Goal: Transaction & Acquisition: Book appointment/travel/reservation

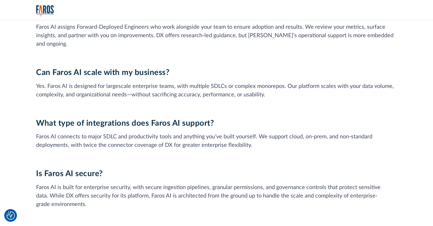
scroll to position [1761, 0]
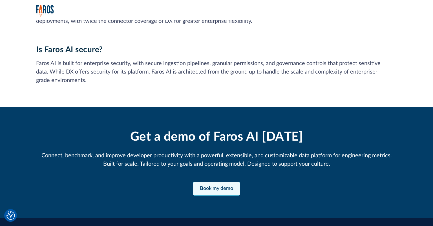
click at [227, 182] on link "Book my demo" at bounding box center [216, 189] width 47 height 14
click at [217, 182] on link "Book my demo" at bounding box center [216, 189] width 47 height 14
click at [211, 182] on link "Book my demo" at bounding box center [216, 189] width 47 height 14
click at [209, 182] on link "Book my demo" at bounding box center [216, 189] width 47 height 14
click at [231, 182] on link "Book my demo" at bounding box center [216, 189] width 47 height 14
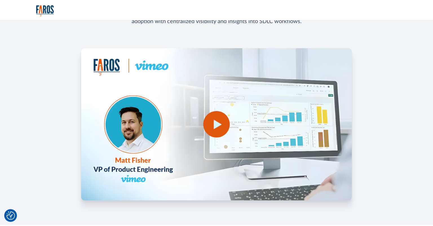
scroll to position [1077, 0]
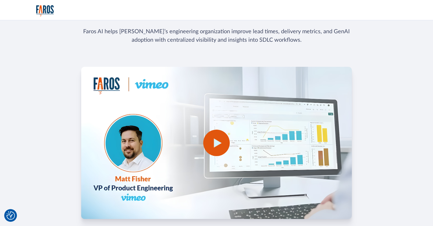
click at [225, 138] on div "open lightbox" at bounding box center [216, 143] width 26 height 26
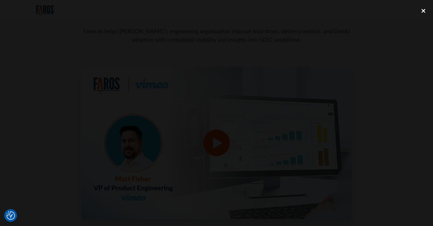
click at [422, 11] on div "close lightbox" at bounding box center [423, 11] width 19 height 12
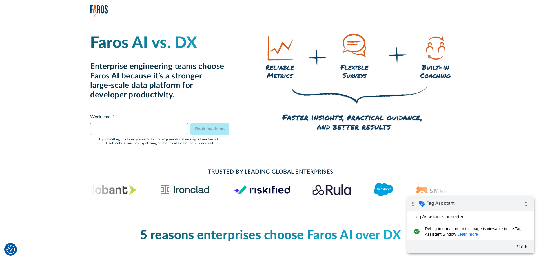
click at [104, 124] on input "Email Form" at bounding box center [139, 128] width 98 height 12
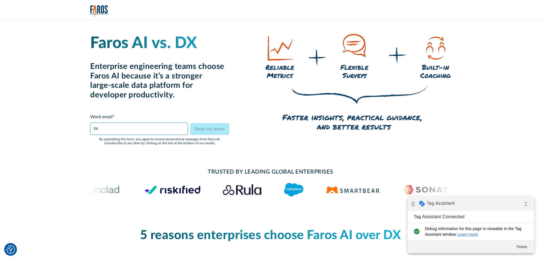
type input "t"
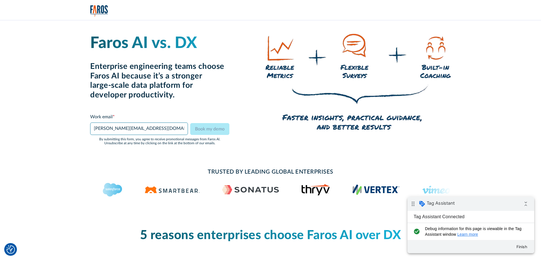
type input "david@getquickerleads.com"
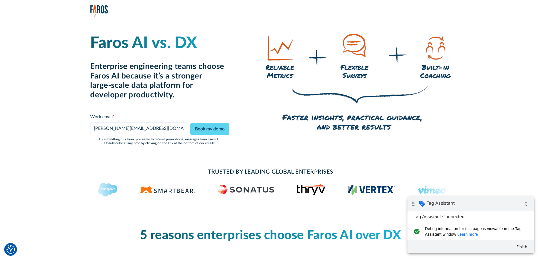
click at [129, 47] on h1 "Faros AI vs. DX" at bounding box center [159, 43] width 139 height 19
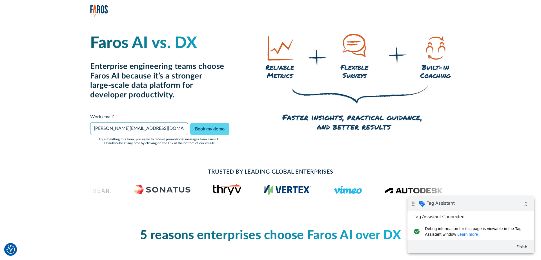
click at [164, 129] on input "david@getquickerleads.com" at bounding box center [139, 128] width 98 height 12
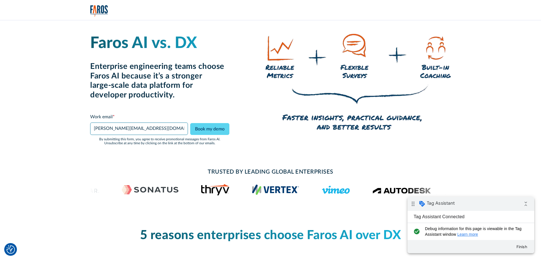
click at [164, 129] on input "[PERSON_NAME][EMAIL_ADDRESS][DOMAIN_NAME]" at bounding box center [139, 128] width 98 height 12
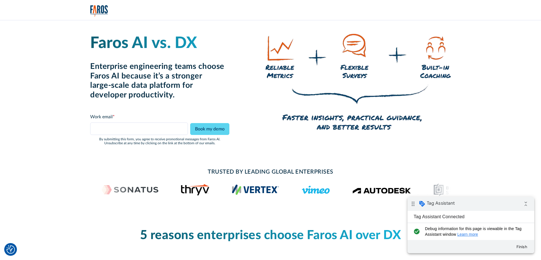
click at [185, 69] on h2 "Enterprise engineering teams choose Faros AI because it’s a stronger large-scal…" at bounding box center [159, 81] width 139 height 38
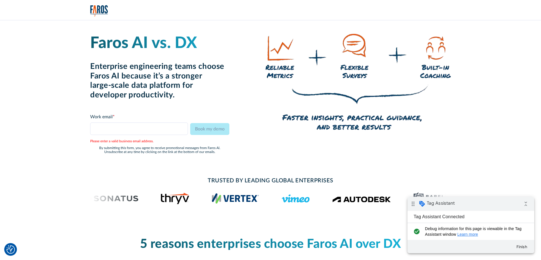
drag, startPoint x: 85, startPoint y: 174, endPoint x: 87, endPoint y: 171, distance: 4.0
click at [87, 171] on div "TRUSTED BY LEADING GLOBAL ENTERPRISES" at bounding box center [270, 190] width 541 height 47
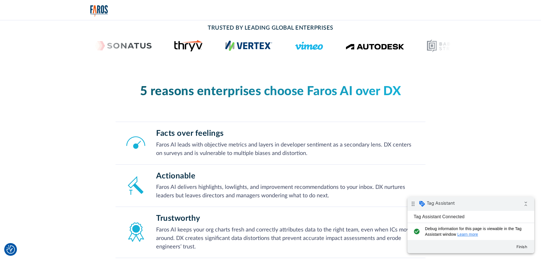
scroll to position [58, 0]
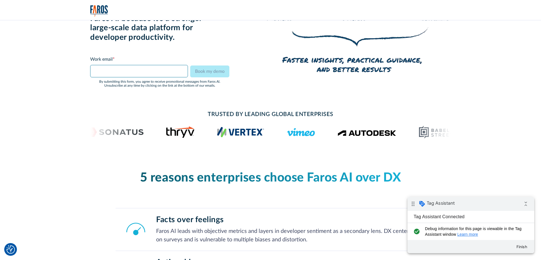
click at [146, 68] on input "Email Form" at bounding box center [139, 71] width 98 height 12
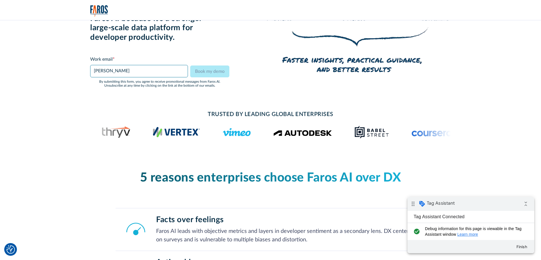
scroll to position [0, 0]
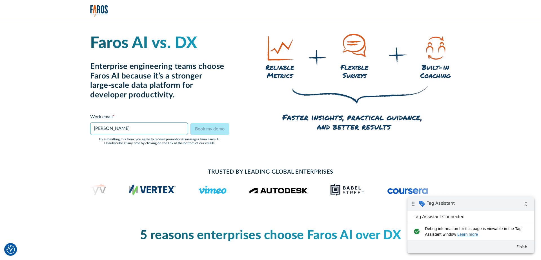
type input "david"
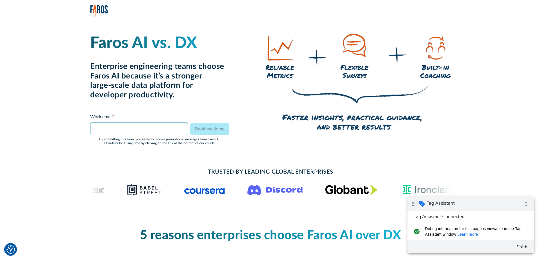
click at [111, 130] on input "Email Form" at bounding box center [139, 128] width 98 height 12
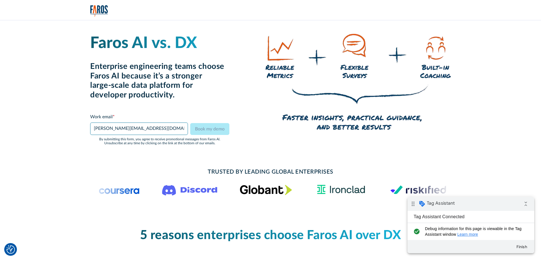
type input "[PERSON_NAME][EMAIL_ADDRESS][DOMAIN_NAME]"
click at [224, 101] on div "Faros AI vs. DX Enterprise engineering teams choose Faros AI because it’s a str…" at bounding box center [159, 89] width 139 height 111
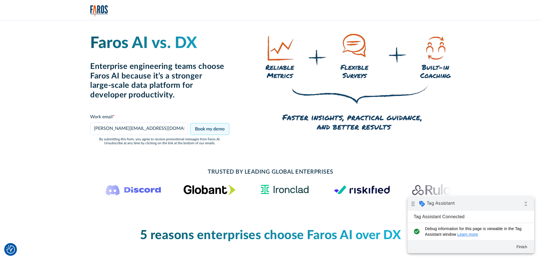
click at [208, 129] on input "Book my demo" at bounding box center [209, 129] width 39 height 12
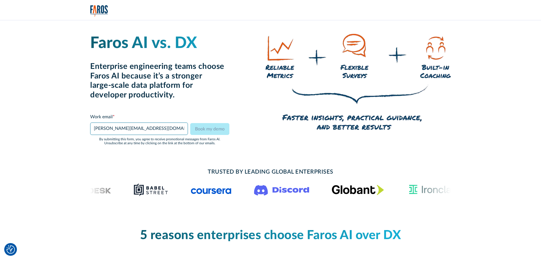
click at [156, 132] on input "[PERSON_NAME][EMAIL_ADDRESS][DOMAIN_NAME]" at bounding box center [139, 128] width 98 height 12
click at [156, 132] on input "david@getquickerleads.com" at bounding box center [139, 128] width 98 height 12
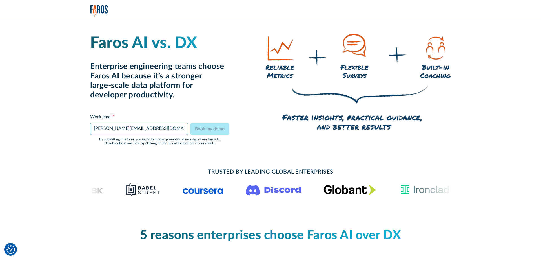
click at [156, 132] on input "david@getquickerleads.com" at bounding box center [139, 128] width 98 height 12
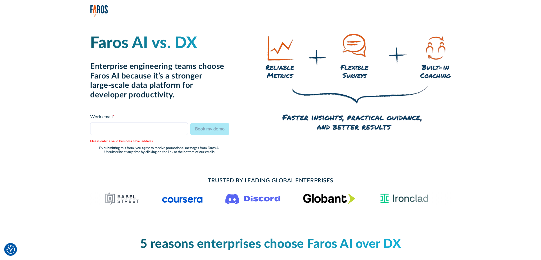
click at [200, 105] on div "Faros AI vs. DX Enterprise engineering teams choose Faros AI because it’s a str…" at bounding box center [159, 94] width 139 height 120
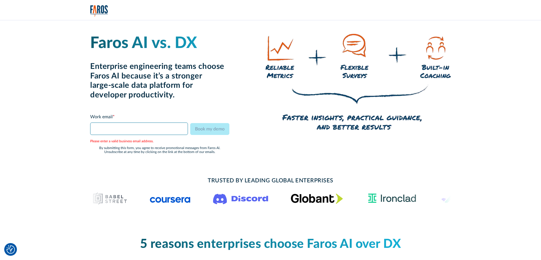
click at [144, 129] on input "Email Form" at bounding box center [139, 128] width 98 height 12
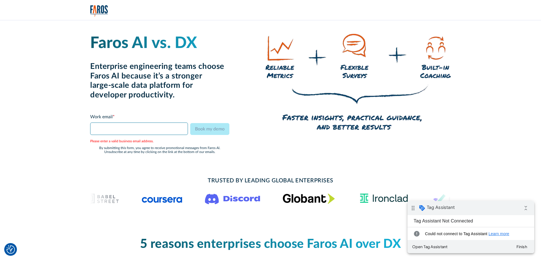
click at [144, 129] on input "Email Form" at bounding box center [139, 128] width 98 height 12
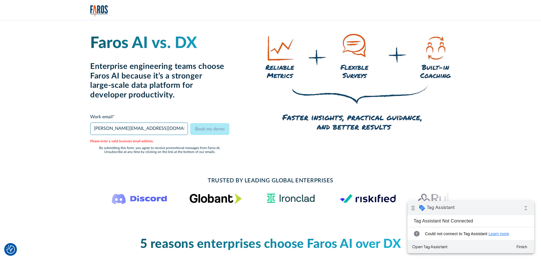
type input "david@getquickerleads.com"
click at [236, 76] on div "Faros AI vs. DX Enterprise engineering teams choose Faros AI because it’s a str…" at bounding box center [270, 94] width 361 height 120
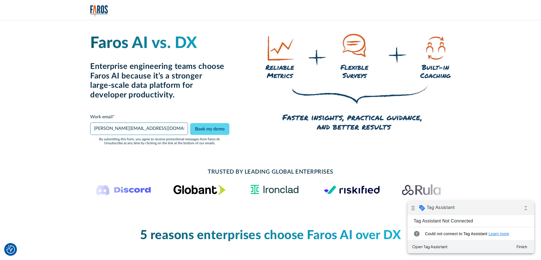
click at [168, 128] on input "david@getquickerleads.com" at bounding box center [139, 128] width 98 height 12
click at [168, 128] on input "[PERSON_NAME][EMAIL_ADDRESS][DOMAIN_NAME]" at bounding box center [139, 128] width 98 height 12
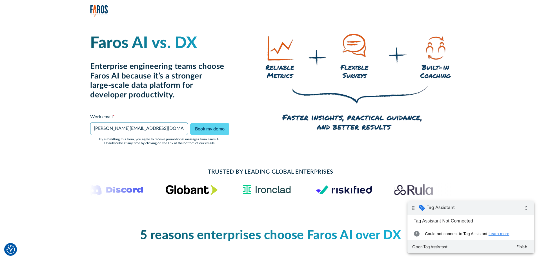
click at [168, 128] on input "david@getquickerleads.com" at bounding box center [139, 128] width 98 height 12
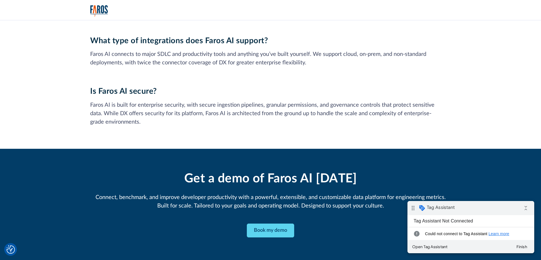
scroll to position [1737, 0]
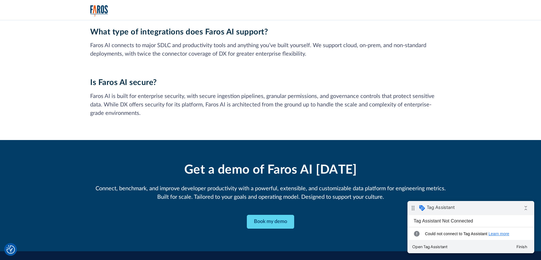
click at [249, 184] on div "Connect, benchmark, and improve developer productivity with a powerful, extensi…" at bounding box center [270, 192] width 361 height 17
click at [273, 215] on link "Book my demo" at bounding box center [270, 222] width 47 height 14
click at [275, 215] on link "Book my demo" at bounding box center [270, 222] width 47 height 14
click at [297, 168] on div "Get a demo of Faros AI today Connect, benchmark, and improve developer producti…" at bounding box center [270, 181] width 361 height 39
click at [529, 208] on icon "collapse_all" at bounding box center [525, 207] width 11 height 11
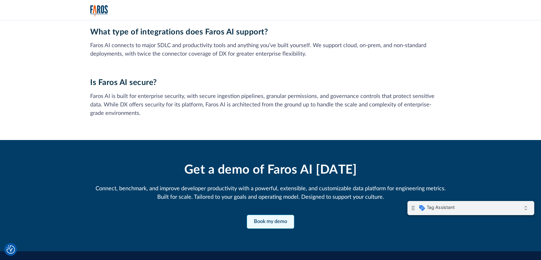
click at [279, 215] on link "Book my demo" at bounding box center [270, 222] width 47 height 14
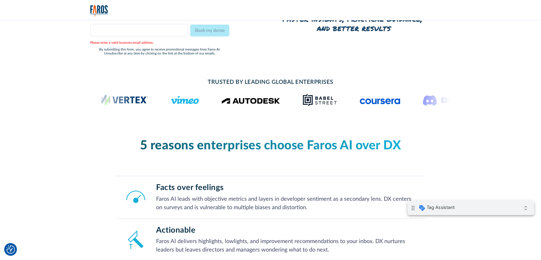
scroll to position [0, 0]
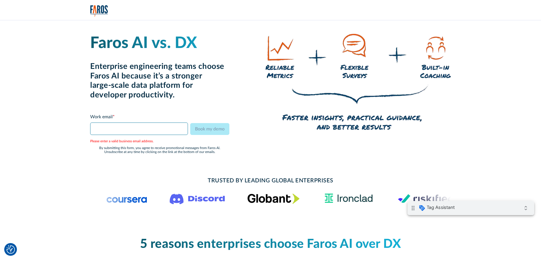
click at [119, 126] on input "Email Form" at bounding box center [139, 128] width 98 height 12
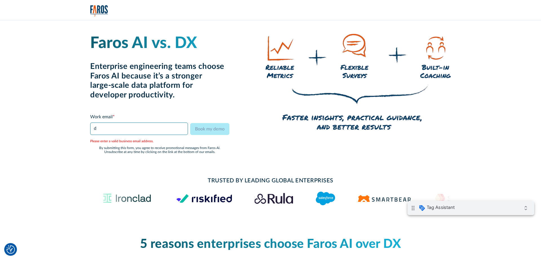
click at [152, 134] on input "d" at bounding box center [139, 128] width 98 height 12
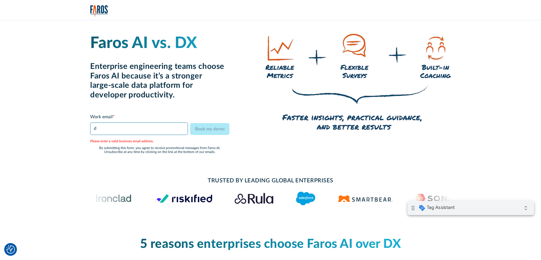
click at [150, 129] on input "d" at bounding box center [139, 128] width 98 height 12
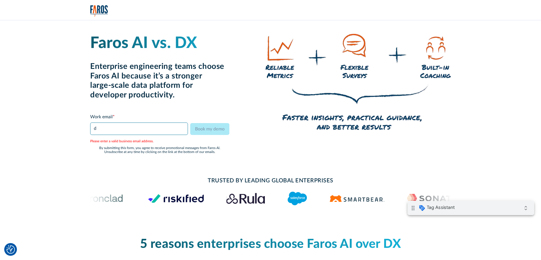
click at [150, 129] on input "d" at bounding box center [139, 128] width 98 height 12
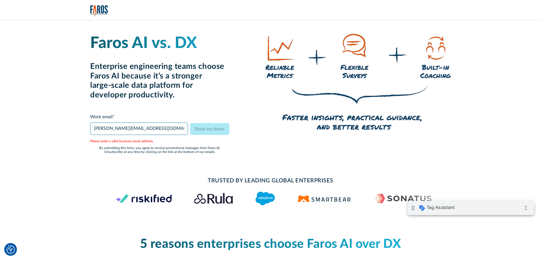
type input "david@getquickerleads.com"
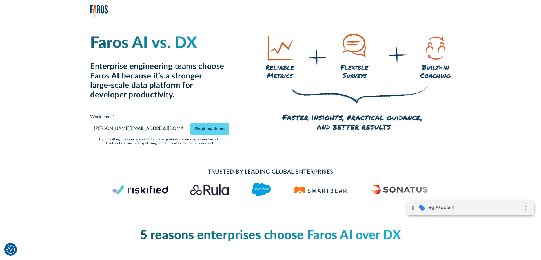
click at [251, 158] on div "Faros AI vs. DX Enterprise engineering teams choose Faros AI because it’s a str…" at bounding box center [270, 89] width 361 height 138
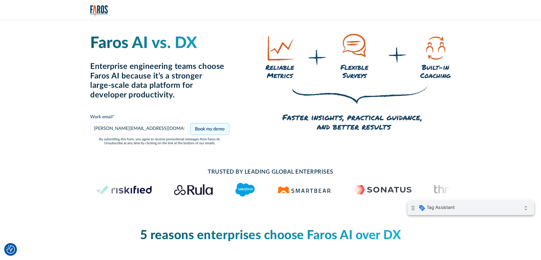
click at [216, 129] on input "Book my demo" at bounding box center [209, 129] width 39 height 12
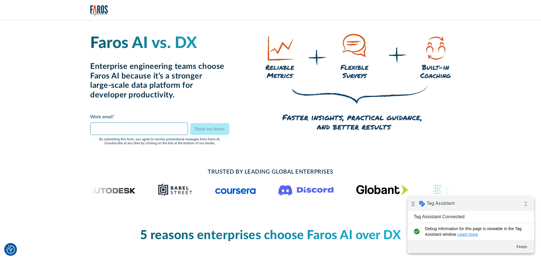
click at [121, 130] on input "Email Form" at bounding box center [139, 128] width 98 height 12
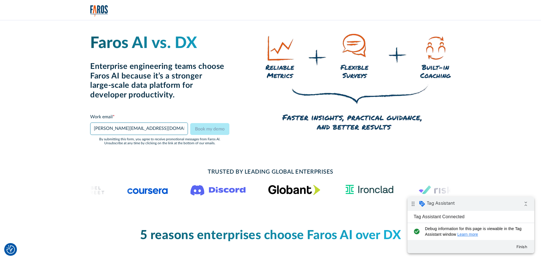
type input "david@getquickerleads.com"
click at [211, 48] on h1 "Faros AI vs. DX" at bounding box center [159, 43] width 139 height 19
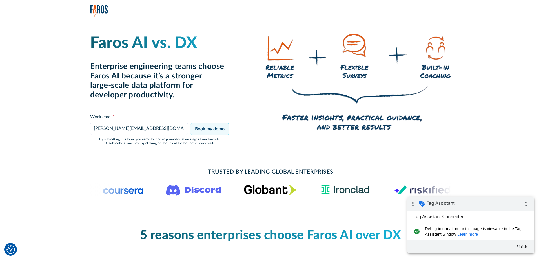
click at [206, 128] on input "Book my demo" at bounding box center [209, 129] width 39 height 12
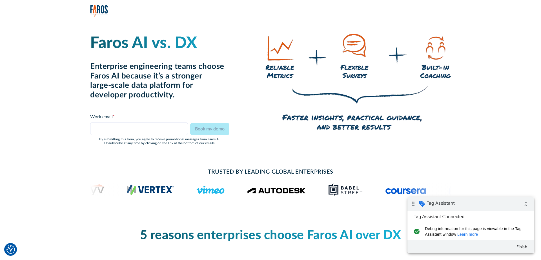
click at [83, 8] on div at bounding box center [270, 10] width 541 height 20
click at [95, 8] on img "home" at bounding box center [99, 11] width 18 height 12
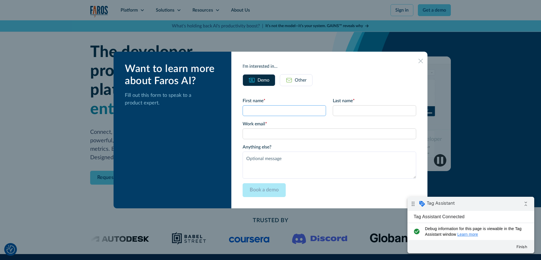
click at [261, 110] on input "First name *" at bounding box center [284, 110] width 83 height 11
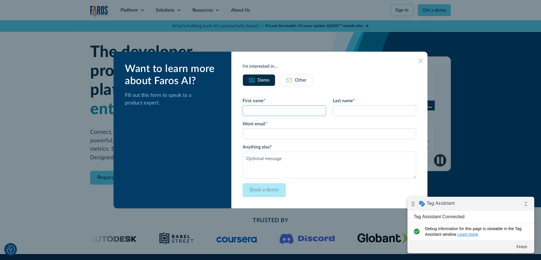
click at [261, 110] on input "First name *" at bounding box center [284, 110] width 83 height 11
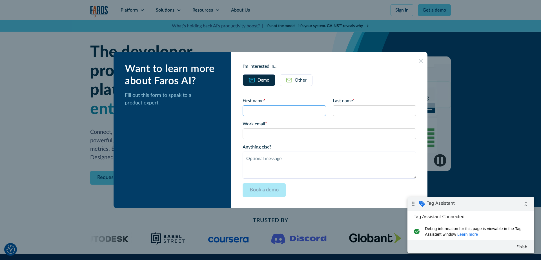
click at [261, 110] on input "First name *" at bounding box center [284, 110] width 83 height 11
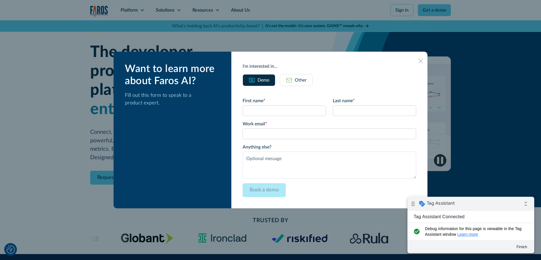
click at [420, 61] on icon at bounding box center [421, 61] width 5 height 5
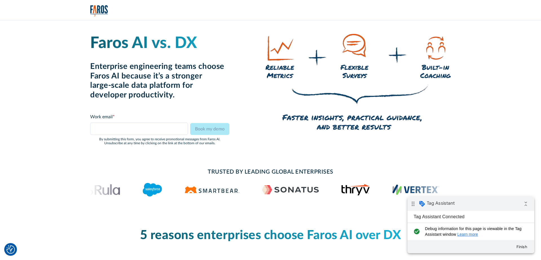
click at [397, 116] on img at bounding box center [358, 83] width 185 height 98
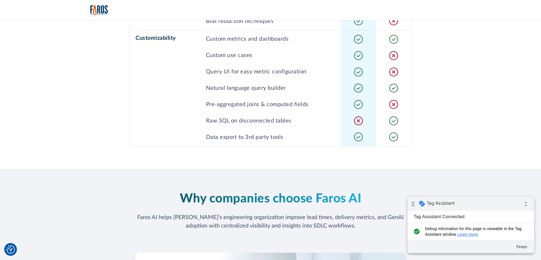
scroll to position [1093, 0]
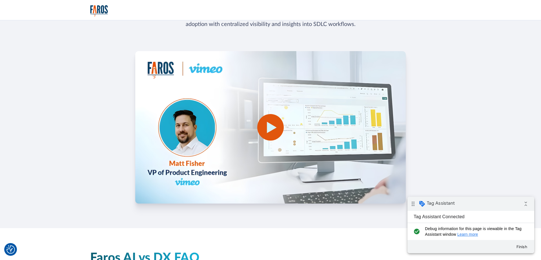
click at [98, 8] on img "home" at bounding box center [99, 11] width 18 height 12
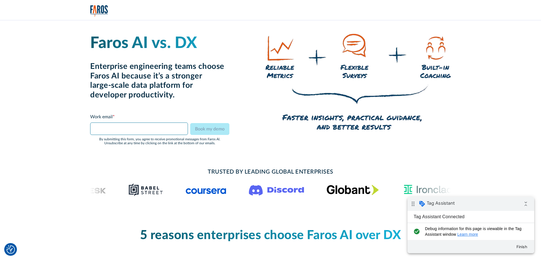
click at [101, 128] on input "Email Form" at bounding box center [139, 128] width 98 height 12
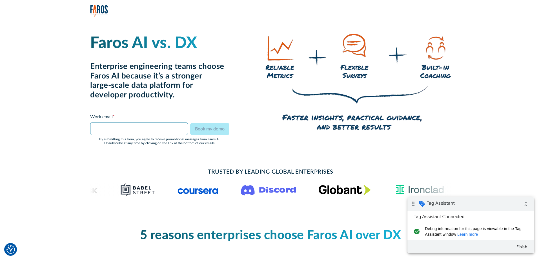
click at [101, 128] on input "Email Form" at bounding box center [139, 128] width 98 height 12
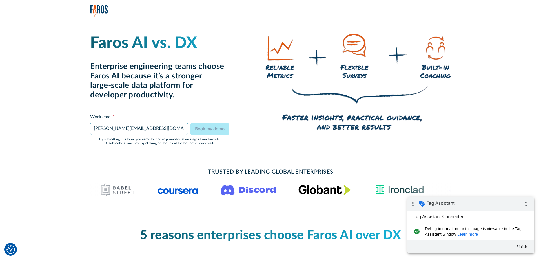
type input "david@getquickerleads.com"
click at [233, 112] on div "Faros AI vs. DX Enterprise engineering teams choose Faros AI because it’s a str…" at bounding box center [270, 89] width 361 height 111
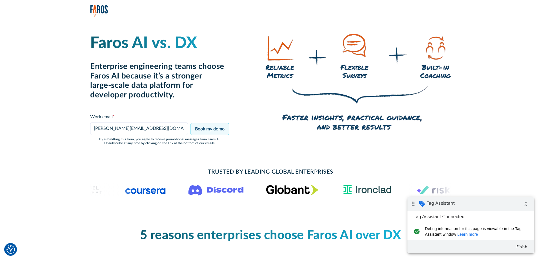
click at [213, 129] on input "Book my demo" at bounding box center [209, 129] width 39 height 12
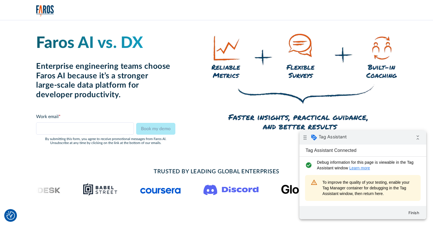
click at [102, 130] on input "Email Form" at bounding box center [85, 128] width 98 height 12
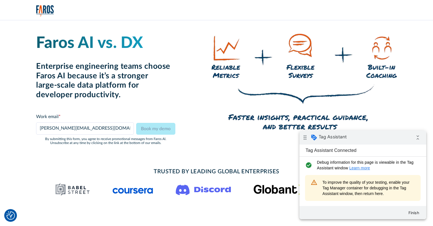
type input "[PERSON_NAME][EMAIL_ADDRESS][DOMAIN_NAME]"
click at [207, 74] on div "Faros AI vs. DX Enterprise engineering teams choose Faros AI because it’s a str…" at bounding box center [216, 89] width 361 height 111
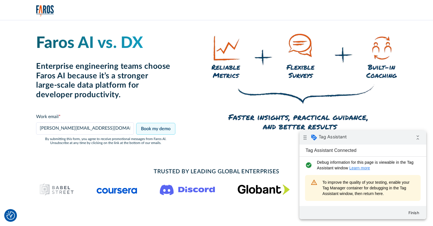
click at [156, 129] on input "Book my demo" at bounding box center [155, 129] width 39 height 12
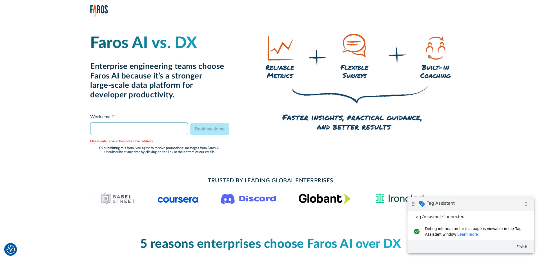
click at [123, 129] on input "Email Form" at bounding box center [139, 128] width 98 height 12
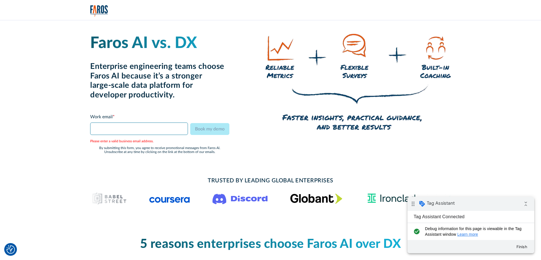
click at [123, 130] on input "Email Form" at bounding box center [139, 128] width 98 height 12
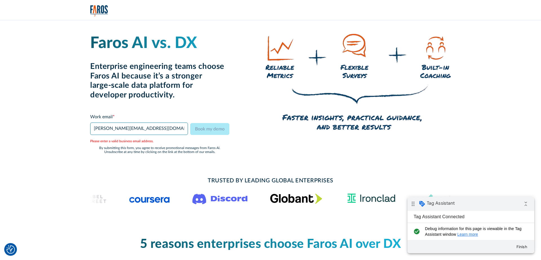
type input "[PERSON_NAME][EMAIL_ADDRESS][DOMAIN_NAME]"
click at [230, 97] on div "Faros AI vs. DX Enterprise engineering teams choose Faros AI because it’s a str…" at bounding box center [270, 94] width 361 height 120
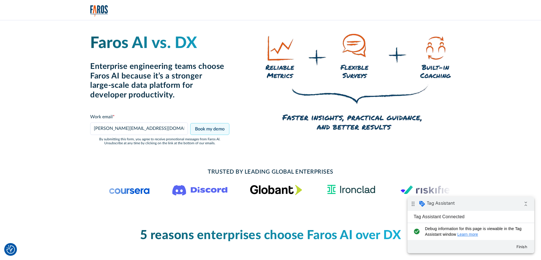
click at [215, 129] on input "Book my demo" at bounding box center [209, 129] width 39 height 12
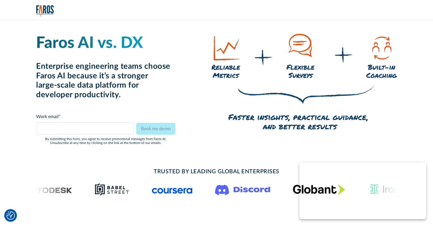
click at [96, 127] on input "Email Form" at bounding box center [85, 128] width 98 height 12
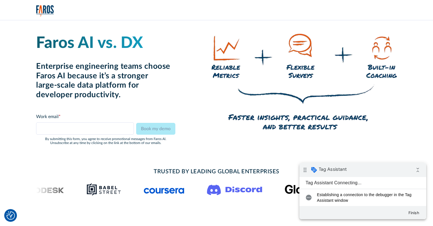
click at [97, 129] on input "Email Form" at bounding box center [85, 128] width 98 height 12
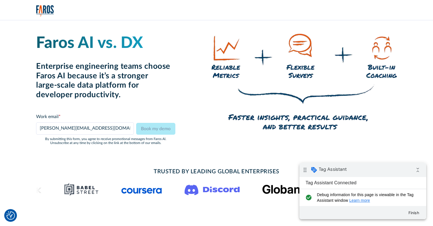
type input "david@getquickerleads.com"
click at [160, 98] on h2 "Enterprise engineering teams choose Faros AI because it’s a stronger large-scal…" at bounding box center [105, 81] width 139 height 38
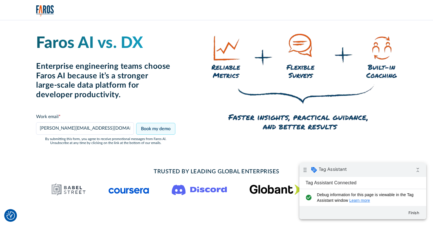
drag, startPoint x: 158, startPoint y: 127, endPoint x: 204, endPoint y: 123, distance: 45.6
click at [158, 127] on input "Book my demo" at bounding box center [155, 129] width 39 height 12
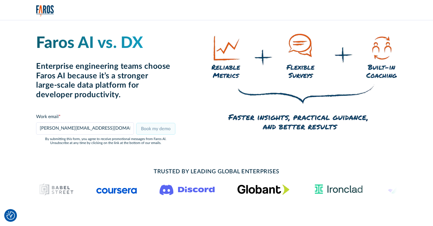
type input "david@getquickerleads.com"
click at [169, 132] on input "Book my demo" at bounding box center [155, 129] width 39 height 12
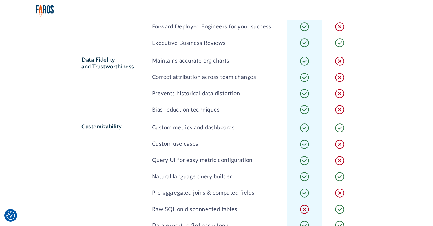
scroll to position [565, 0]
